Goal: Navigation & Orientation: Find specific page/section

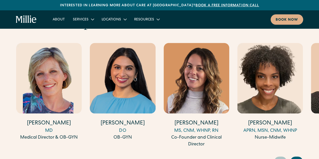
click at [204, 81] on img "3 / 17" at bounding box center [195, 78] width 65 height 71
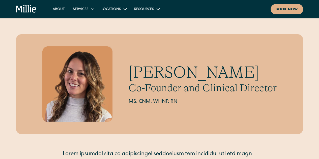
click at [26, 6] on icon "home" at bounding box center [26, 8] width 2 height 7
